Goal: Task Accomplishment & Management: Manage account settings

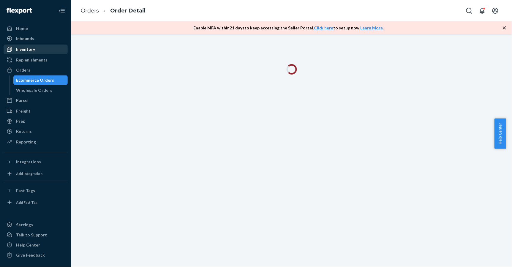
click at [40, 45] on div "Inventory" at bounding box center [35, 49] width 63 height 8
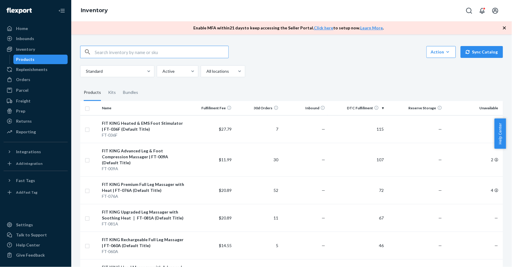
click at [116, 49] on input "text" at bounding box center [162, 52] width 134 height 12
type input "116"
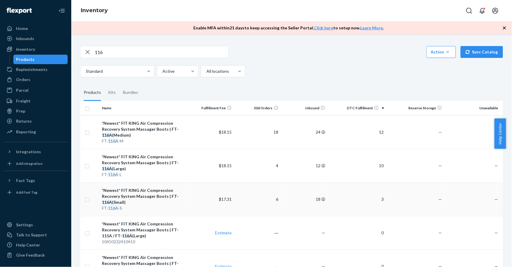
scroll to position [39, 0]
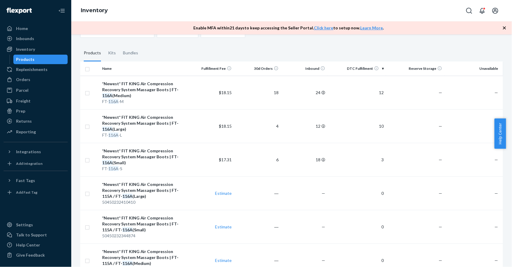
click at [36, 71] on div "Replenishments" at bounding box center [31, 69] width 31 height 6
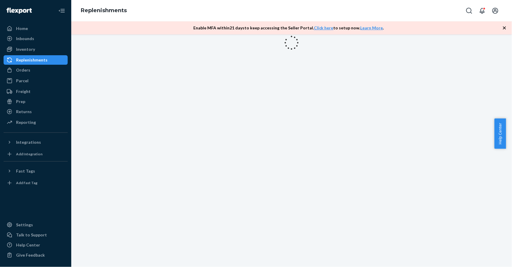
click at [39, 60] on div "Replenishments" at bounding box center [31, 60] width 31 height 6
click at [40, 52] on div "Inventory" at bounding box center [35, 49] width 63 height 8
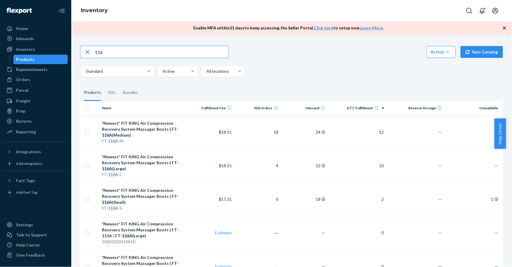
click at [104, 51] on input "116" at bounding box center [162, 52] width 134 height 12
click at [41, 66] on div "Replenishments" at bounding box center [31, 69] width 31 height 6
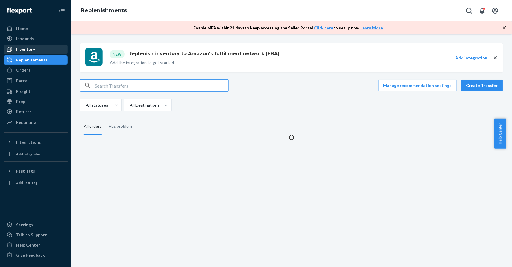
click at [40, 49] on div "Inventory" at bounding box center [35, 49] width 63 height 8
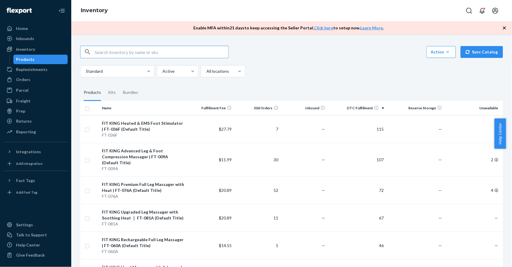
click at [115, 55] on input "text" at bounding box center [162, 52] width 134 height 12
type input "116"
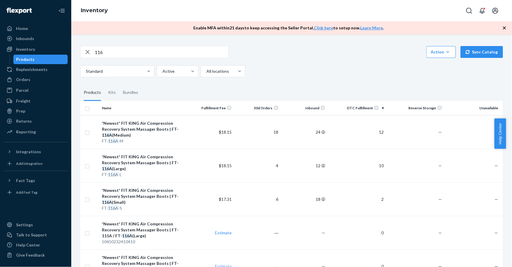
click at [123, 55] on input "116" at bounding box center [162, 52] width 134 height 12
click at [115, 46] on div "116" at bounding box center [154, 52] width 148 height 12
click at [118, 50] on input "116" at bounding box center [162, 52] width 134 height 12
click at [115, 52] on input "116" at bounding box center [162, 52] width 134 height 12
click at [116, 49] on input "116" at bounding box center [162, 52] width 134 height 12
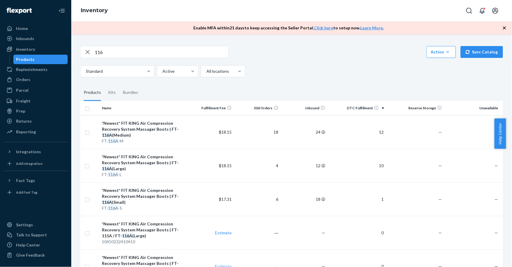
click at [122, 52] on input "116" at bounding box center [162, 52] width 134 height 12
click at [32, 78] on div "Orders" at bounding box center [35, 79] width 63 height 8
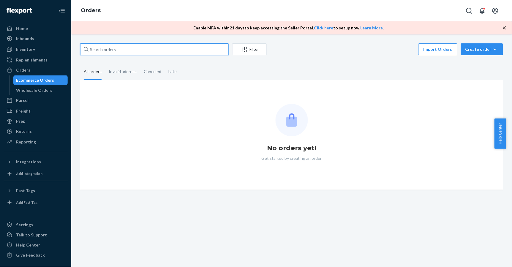
click at [109, 47] on input "text" at bounding box center [154, 49] width 148 height 12
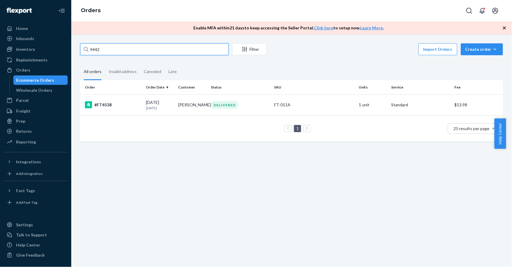
drag, startPoint x: 99, startPoint y: 51, endPoint x: 92, endPoint y: 54, distance: 7.6
click at [92, 54] on input "9442" at bounding box center [154, 49] width 148 height 12
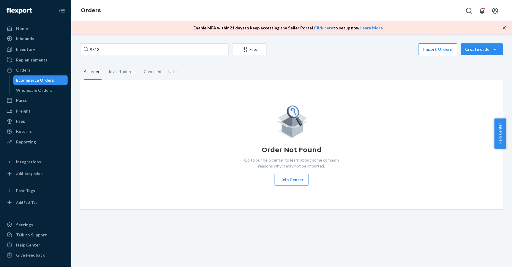
click at [359, 141] on div "Order Not Found Go to our help center to learn about some common reasons why it…" at bounding box center [291, 145] width 413 height 82
click at [89, 48] on input "9513" at bounding box center [154, 49] width 148 height 12
click at [139, 46] on input "#FT9513" at bounding box center [154, 49] width 148 height 12
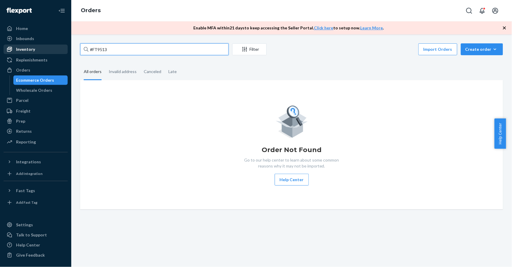
drag, startPoint x: 57, startPoint y: 46, endPoint x: 51, endPoint y: 46, distance: 6.2
click at [51, 46] on div "Home Inbounds Shipping Plans Problems Inventory Products Replenishments Orders …" at bounding box center [256, 133] width 512 height 267
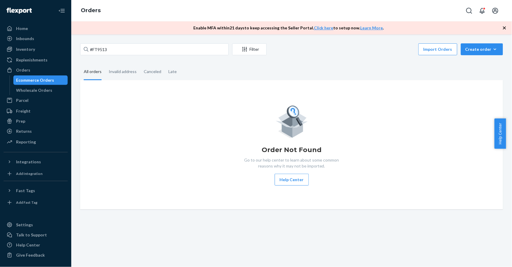
click at [47, 84] on div "Ecommerce Orders" at bounding box center [40, 80] width 53 height 8
click at [122, 50] on input "#FT9513" at bounding box center [154, 49] width 148 height 12
click at [121, 50] on input "#FT9513" at bounding box center [154, 49] width 148 height 12
paste input "#"
type input "#"
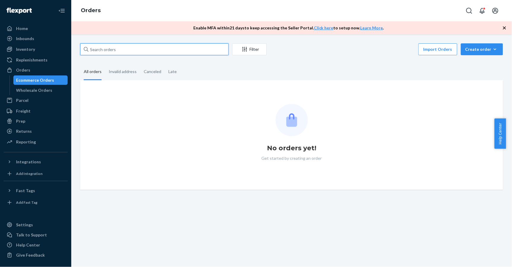
paste input "#FT9513"
type input "#FT9513"
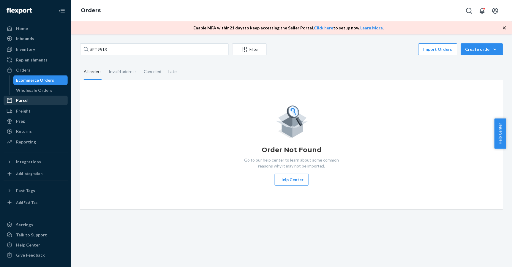
click at [42, 96] on div "Parcel" at bounding box center [35, 100] width 63 height 8
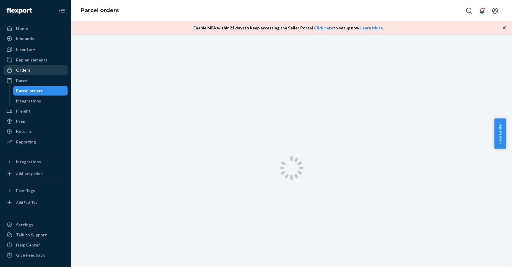
click at [43, 67] on div "Orders" at bounding box center [35, 70] width 63 height 8
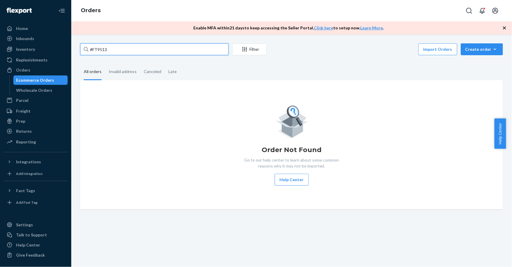
click at [126, 49] on input "#FT9513" at bounding box center [154, 49] width 148 height 12
drag, startPoint x: 126, startPoint y: 49, endPoint x: 47, endPoint y: 56, distance: 78.9
click at [47, 56] on div "Home Inbounds Shipping Plans Problems Inventory Products Replenishments Orders …" at bounding box center [256, 133] width 512 height 267
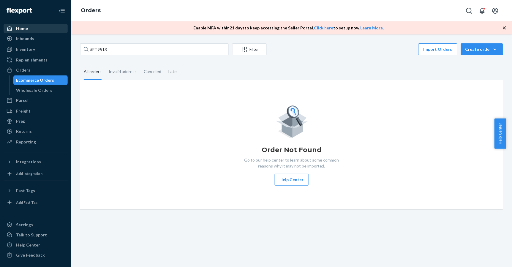
click at [46, 30] on div "Home" at bounding box center [35, 28] width 63 height 8
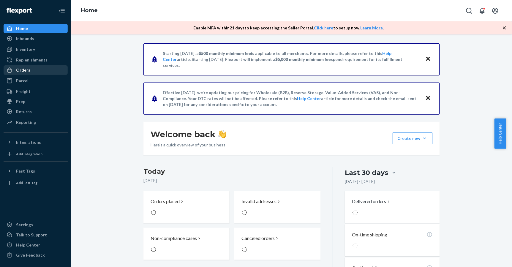
click at [44, 68] on div "Orders" at bounding box center [35, 70] width 63 height 8
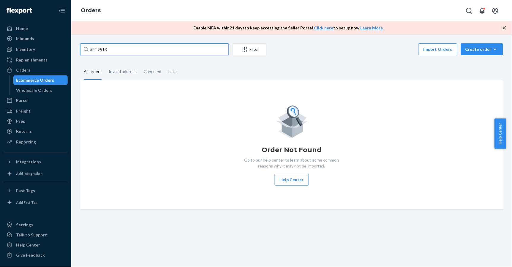
click at [76, 47] on div "#FT9513 Filter Import Orders Create order Ecommerce order Removal order All ord…" at bounding box center [292, 126] width 432 height 166
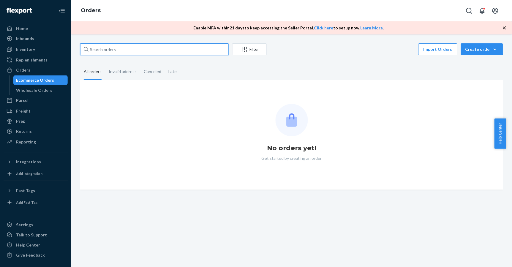
click at [110, 49] on input "text" at bounding box center [154, 49] width 148 height 12
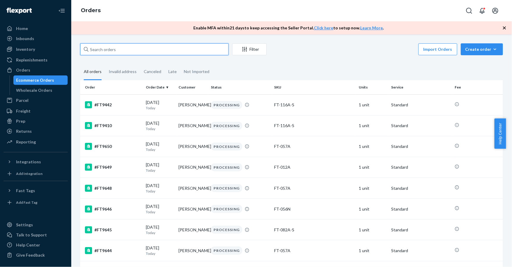
click at [117, 49] on input "text" at bounding box center [154, 49] width 148 height 12
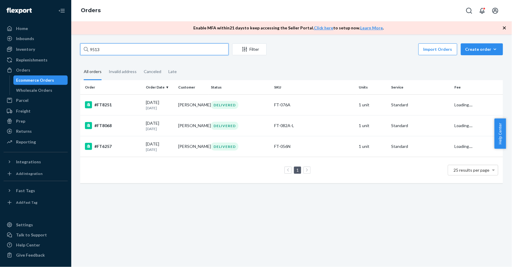
click at [89, 51] on input "9513" at bounding box center [154, 49] width 148 height 12
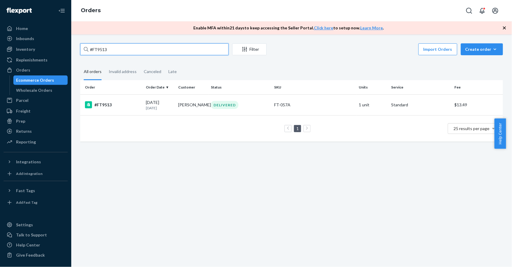
type input "#FT9513"
click at [119, 92] on th "Order" at bounding box center [112, 87] width 64 height 14
click at [120, 109] on td "#FT9513" at bounding box center [112, 104] width 64 height 21
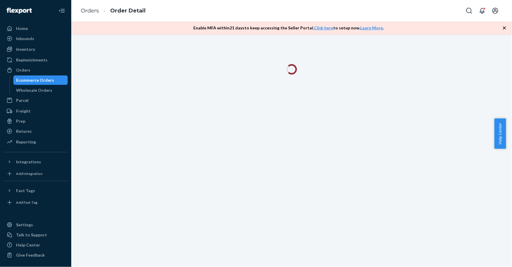
drag, startPoint x: 350, startPoint y: 114, endPoint x: 345, endPoint y: 93, distance: 20.8
click at [350, 114] on div at bounding box center [291, 150] width 440 height 232
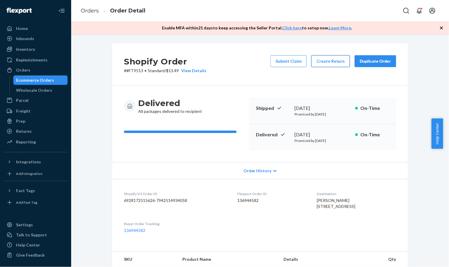
click at [323, 61] on button "Create Return" at bounding box center [331, 61] width 39 height 12
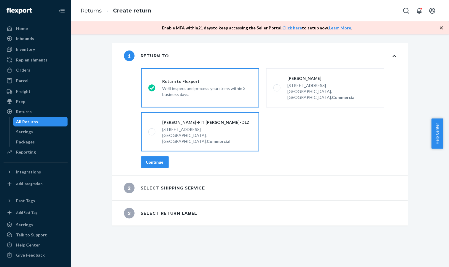
click at [186, 126] on div "[STREET_ADDRESS]" at bounding box center [208, 129] width 90 height 6
click at [152, 130] on input "[PERSON_NAME]-FIT [PERSON_NAME]-DLZ [STREET_ADDRESS], Commercial" at bounding box center [150, 132] width 4 height 4
radio input "true"
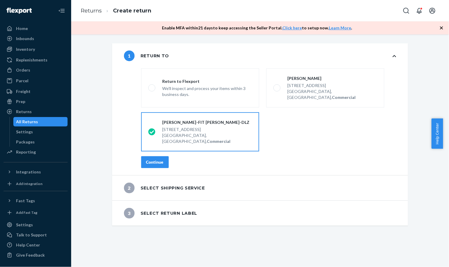
click at [158, 159] on div "Continue" at bounding box center [155, 162] width 18 height 6
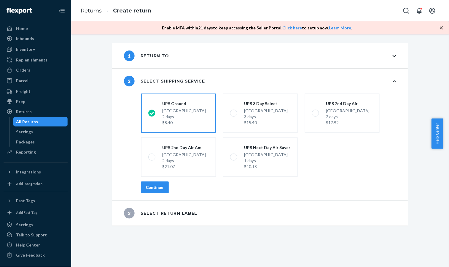
click at [161, 189] on button "Continue" at bounding box center [155, 187] width 28 height 12
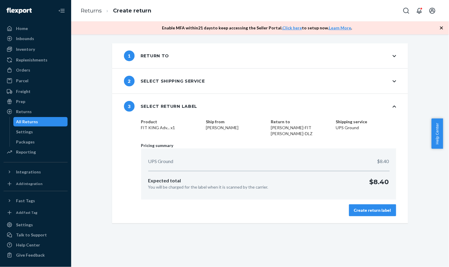
click at [376, 207] on div "Create return label" at bounding box center [372, 210] width 37 height 6
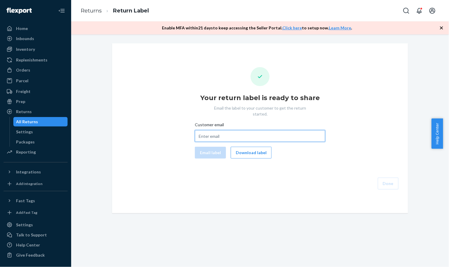
click at [269, 130] on input "Customer email" at bounding box center [260, 136] width 131 height 12
paste input "[EMAIL_ADDRESS][DOMAIN_NAME]"
type input "[EMAIL_ADDRESS][DOMAIN_NAME]"
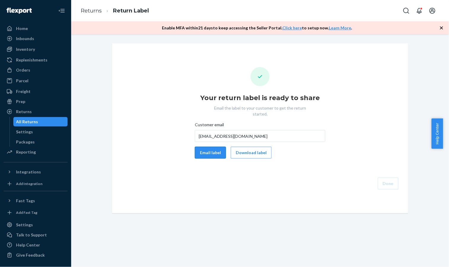
click at [208, 150] on button "Email label" at bounding box center [210, 153] width 31 height 12
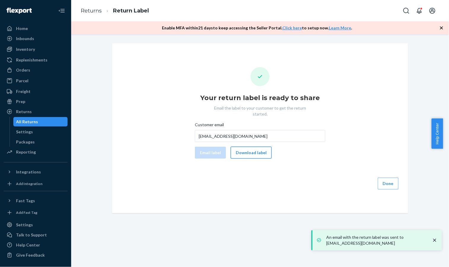
click at [260, 149] on button "Download label" at bounding box center [251, 153] width 41 height 12
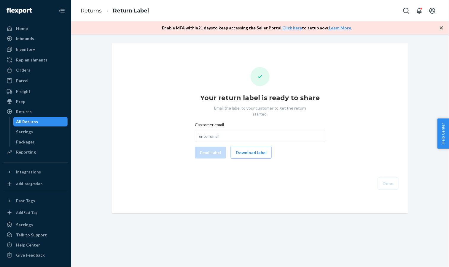
click at [44, 120] on div "All Returns" at bounding box center [40, 122] width 53 height 8
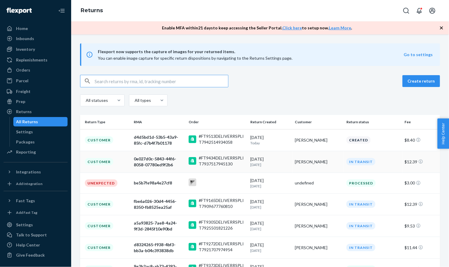
click at [331, 163] on div "Casey Rodriguez" at bounding box center [318, 162] width 47 height 6
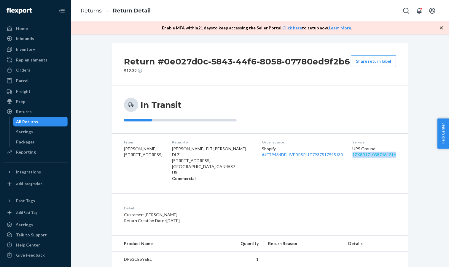
drag, startPoint x: 388, startPoint y: 155, endPoint x: 343, endPoint y: 157, distance: 44.9
click at [353, 157] on div "1ZX8R1710387464216" at bounding box center [375, 155] width 44 height 6
copy link "1ZX8R1710387464216"
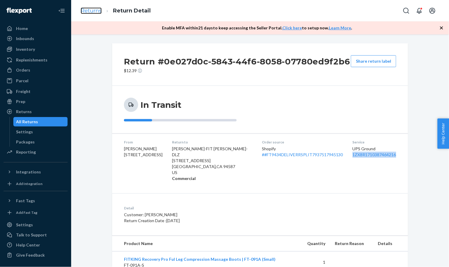
click at [97, 9] on link "Returns" at bounding box center [91, 10] width 21 height 7
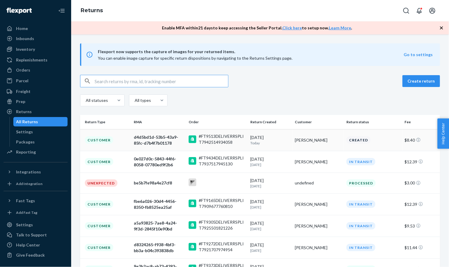
click at [326, 141] on div "[PERSON_NAME]" at bounding box center [318, 140] width 47 height 6
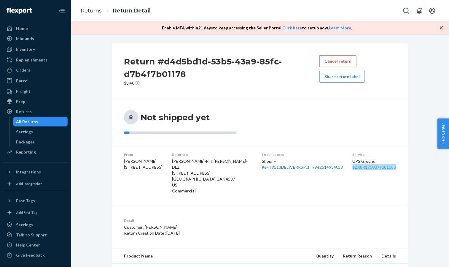
drag, startPoint x: 350, startPoint y: 166, endPoint x: 343, endPoint y: 167, distance: 6.8
click at [343, 167] on dl "From Theresa Heier 10348 E Boulder Dr Apache JCT, AZ 85120-4238 Return to Tina-…" at bounding box center [260, 173] width 296 height 54
click at [85, 9] on link "Returns" at bounding box center [91, 10] width 21 height 7
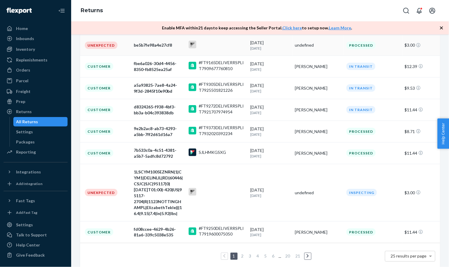
scroll to position [146, 0]
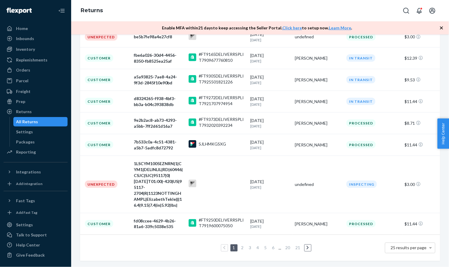
click at [299, 11] on div "Returns" at bounding box center [260, 10] width 378 height 21
drag, startPoint x: 231, startPoint y: 145, endPoint x: 192, endPoint y: 144, distance: 38.9
click at [192, 144] on div "SJLHMKGSXG" at bounding box center [217, 144] width 57 height 9
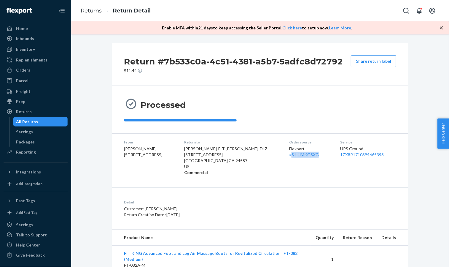
drag, startPoint x: 309, startPoint y: 155, endPoint x: 273, endPoint y: 157, distance: 36.0
click at [289, 157] on div "Flexport # SJLHMKGSXG" at bounding box center [310, 152] width 42 height 12
copy link "SJLHMKGSXG"
click at [102, 10] on li "Return Detail" at bounding box center [126, 11] width 49 height 8
click at [94, 14] on li "Returns" at bounding box center [91, 11] width 21 height 8
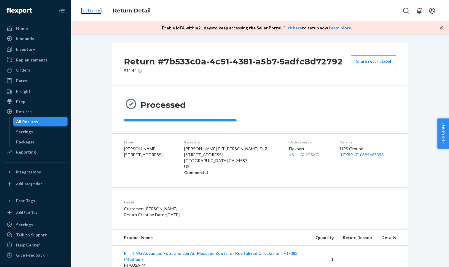
click at [96, 11] on link "Returns" at bounding box center [91, 10] width 21 height 7
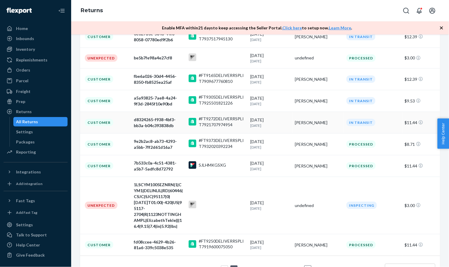
scroll to position [146, 0]
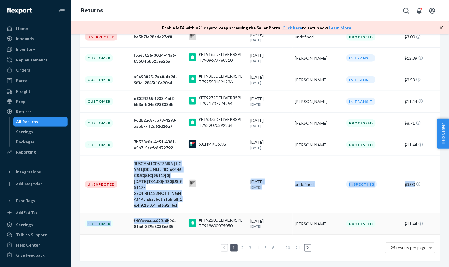
drag, startPoint x: 131, startPoint y: 164, endPoint x: 164, endPoint y: 225, distance: 69.6
click at [168, 214] on tbody "Customer d4d5bd1d-53b5-43a9-85fc-d7b4f7b01178 #FT9513DELIVERRSPLIT7942514934058…" at bounding box center [260, 108] width 360 height 251
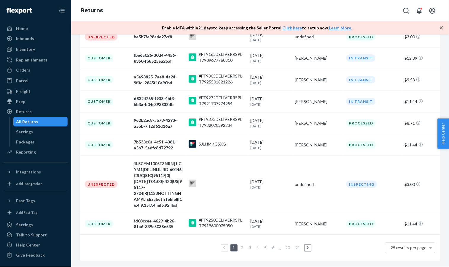
click at [144, 252] on div "1 2 3 4 5 6 ... 20 21 25 results per page" at bounding box center [260, 247] width 351 height 19
click at [240, 248] on link "2" at bounding box center [242, 247] width 5 height 5
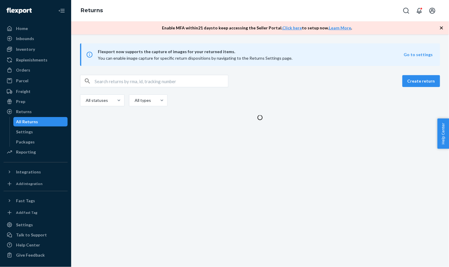
scroll to position [0, 0]
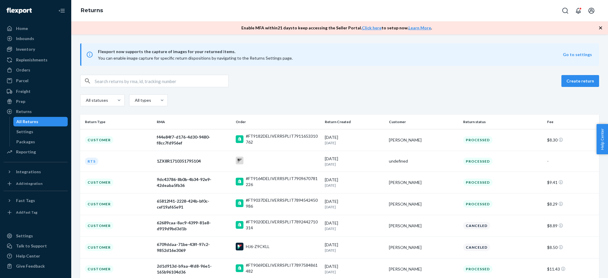
click at [41, 123] on div "All Returns" at bounding box center [40, 122] width 53 height 8
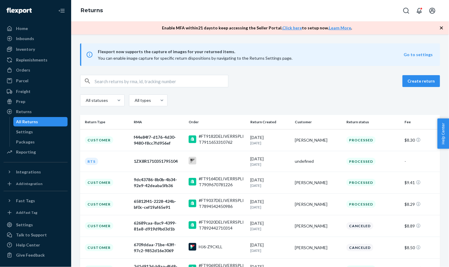
drag, startPoint x: 350, startPoint y: 101, endPoint x: 379, endPoint y: 111, distance: 30.6
click at [350, 101] on div "All statuses All types" at bounding box center [260, 100] width 360 height 13
